Goal: Communication & Community: Answer question/provide support

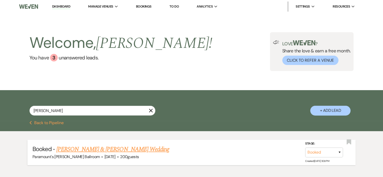
type input "[PERSON_NAME]"
click at [85, 146] on link "[PERSON_NAME] & [PERSON_NAME] Wedding" at bounding box center [112, 149] width 113 height 9
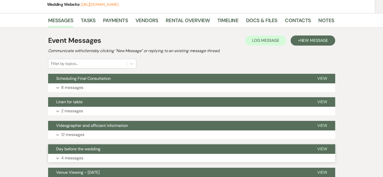
scroll to position [126, 0]
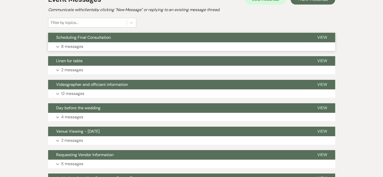
click at [112, 44] on button "Expand 8 messages" at bounding box center [191, 46] width 287 height 9
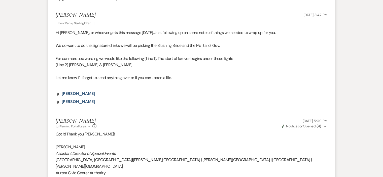
scroll to position [655, 0]
